Goal: Contribute content: Add original content to the website for others to see

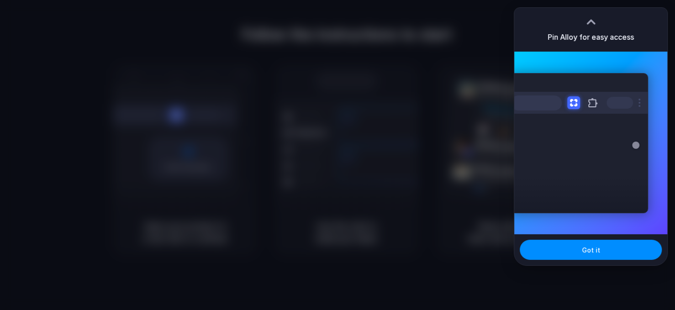
click at [573, 16] on div "Pin Alloy for easy access" at bounding box center [590, 30] width 153 height 44
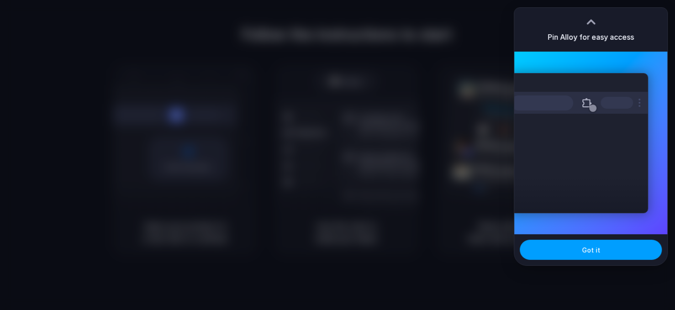
drag, startPoint x: 573, startPoint y: 253, endPoint x: 601, endPoint y: 248, distance: 29.3
click at [601, 248] on button "Got it" at bounding box center [591, 250] width 142 height 20
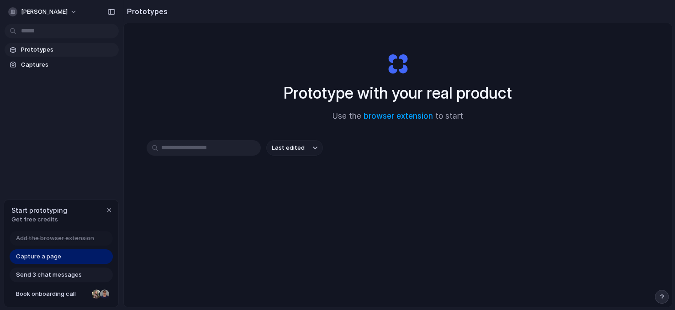
click at [56, 253] on span "Capture a page" at bounding box center [38, 256] width 45 height 9
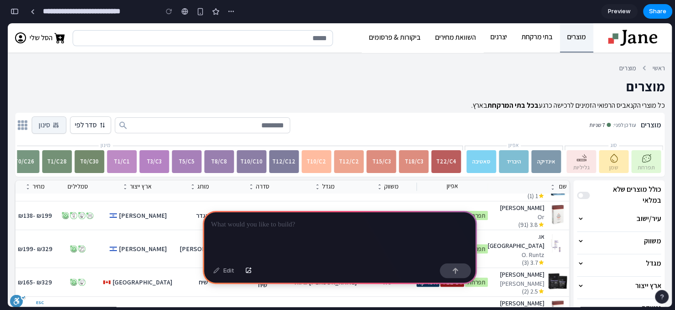
click at [625, 232] on button "משווק" at bounding box center [619, 241] width 84 height 18
click at [612, 232] on button "משווק" at bounding box center [619, 241] width 84 height 18
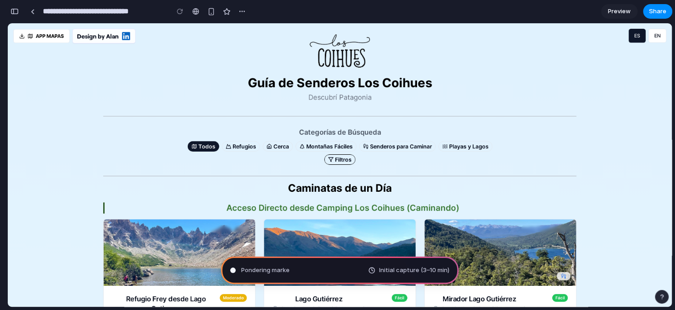
type input "**********"
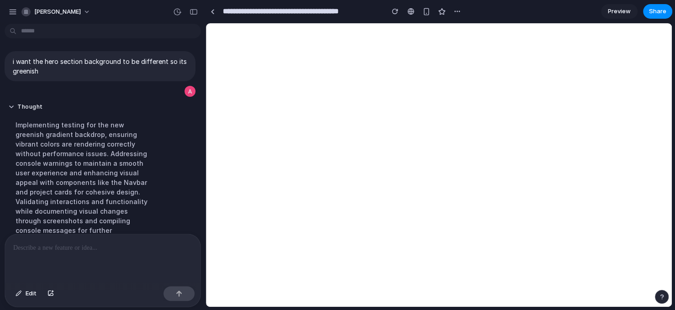
scroll to position [120, 0]
